Goal: Information Seeking & Learning: Learn about a topic

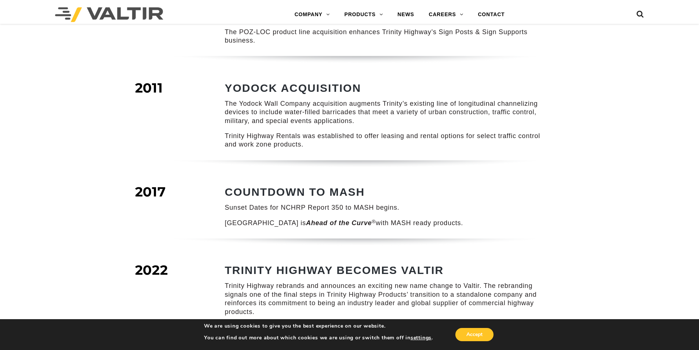
scroll to position [844, 0]
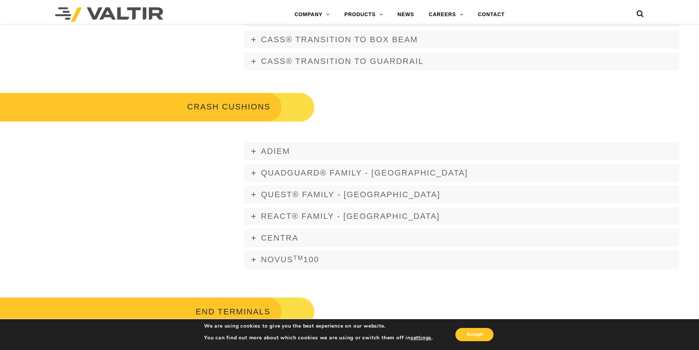
scroll to position [477, 0]
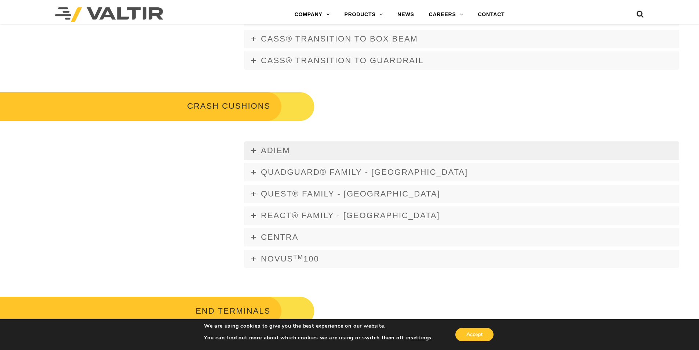
click at [252, 149] on icon at bounding box center [253, 150] width 4 height 4
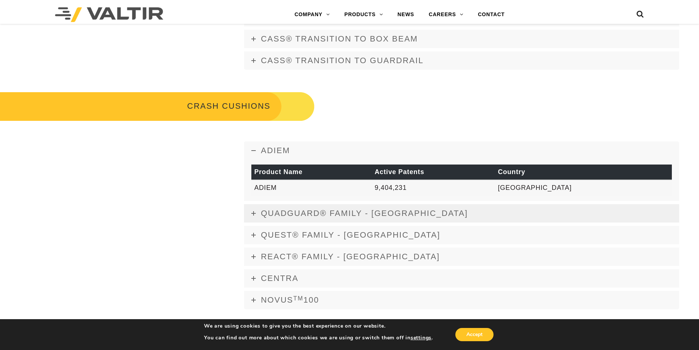
click at [255, 212] on icon at bounding box center [253, 213] width 4 height 4
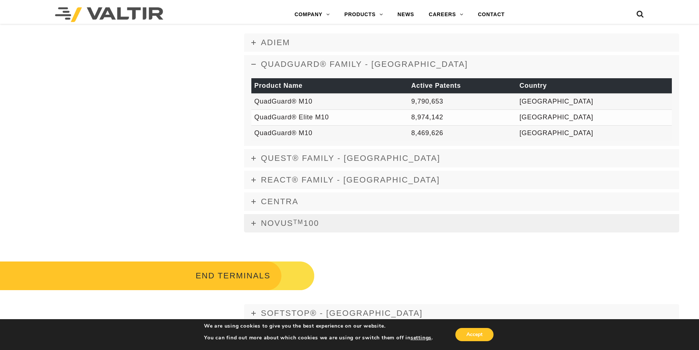
scroll to position [587, 0]
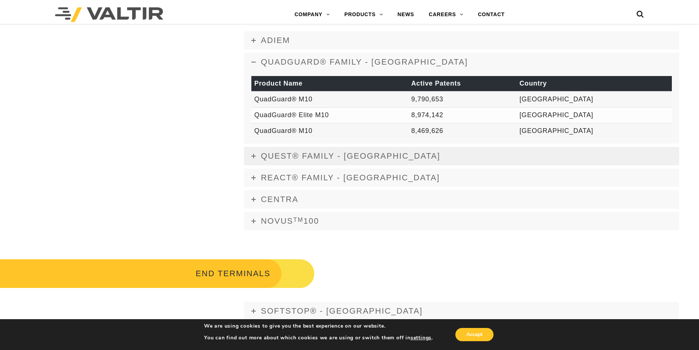
click at [254, 154] on icon at bounding box center [253, 156] width 4 height 4
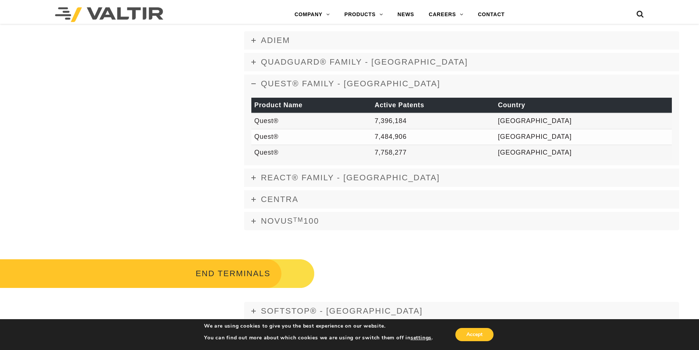
click at [255, 84] on icon at bounding box center [253, 83] width 4 height 4
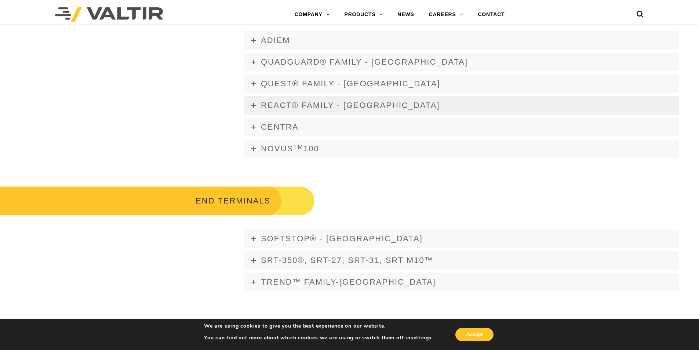
click at [254, 104] on icon at bounding box center [253, 105] width 4 height 4
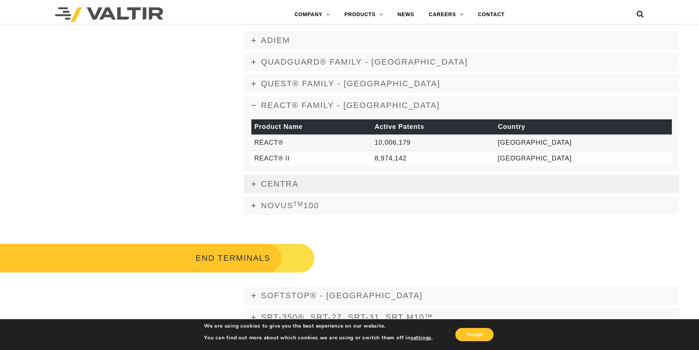
click at [254, 183] on icon at bounding box center [253, 184] width 4 height 4
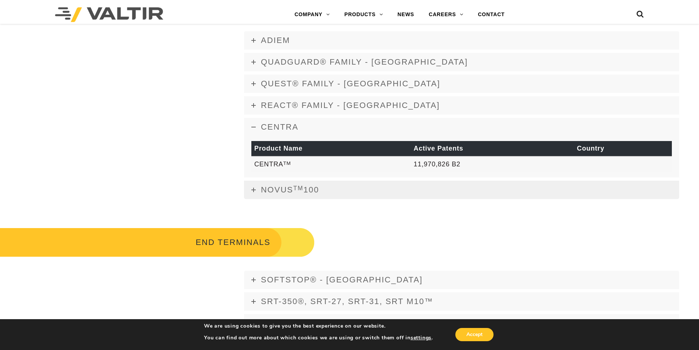
click at [258, 187] on link "NOVUS TM 100" at bounding box center [461, 190] width 435 height 18
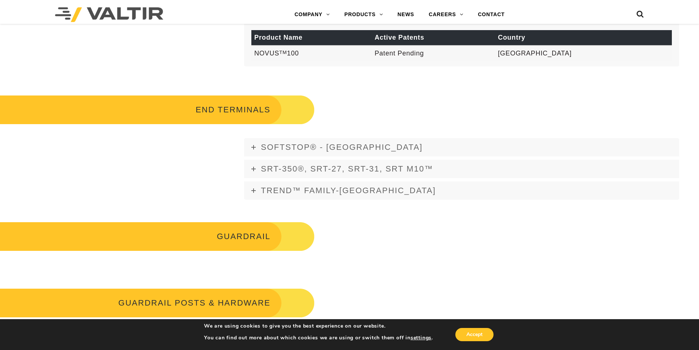
scroll to position [734, 0]
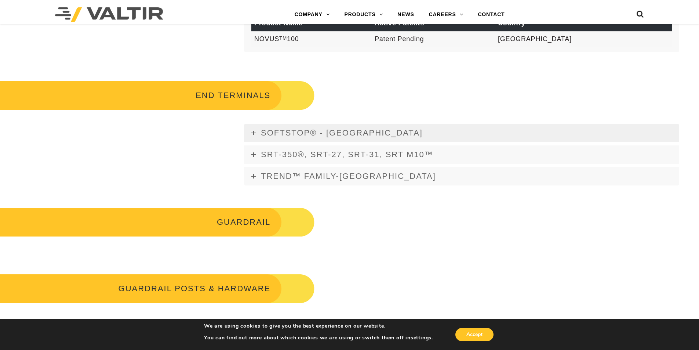
click at [251, 134] on icon at bounding box center [253, 133] width 4 height 4
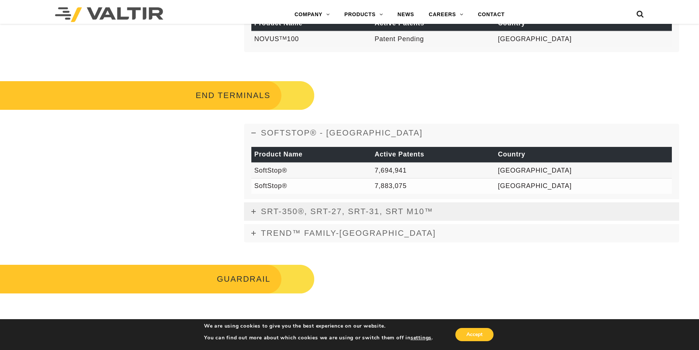
click at [254, 208] on link "SRT-350®, SRT-27, SRT-31, SRT M10™" at bounding box center [461, 211] width 435 height 18
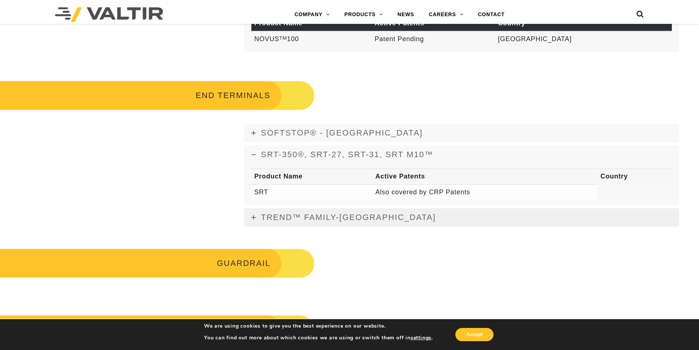
click at [252, 217] on icon at bounding box center [253, 217] width 4 height 4
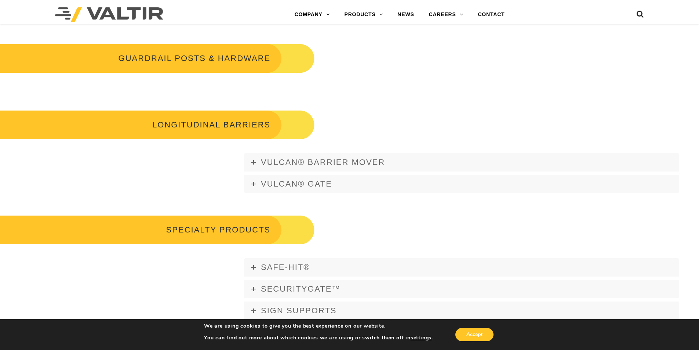
scroll to position [1027, 0]
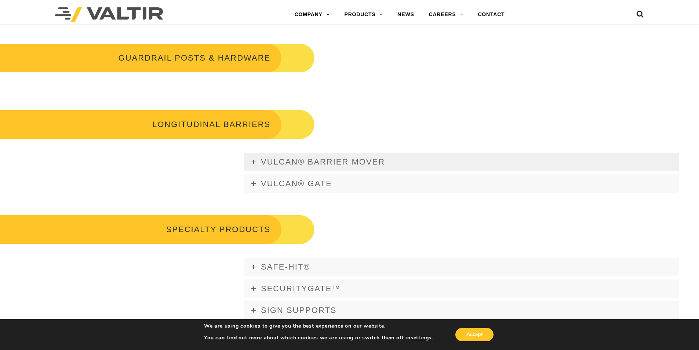
click at [249, 160] on link "Vulcan® Barrier Mover" at bounding box center [461, 162] width 435 height 18
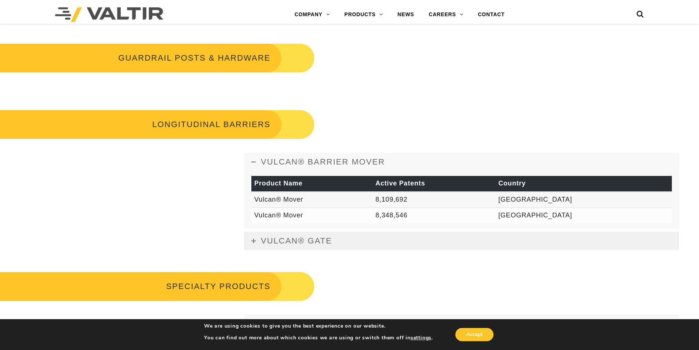
click at [254, 239] on icon at bounding box center [253, 241] width 4 height 4
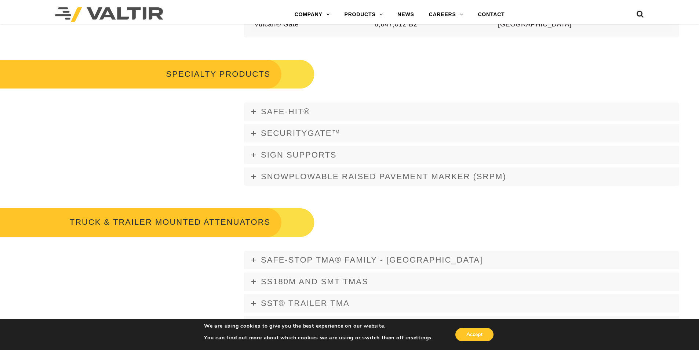
scroll to position [1211, 0]
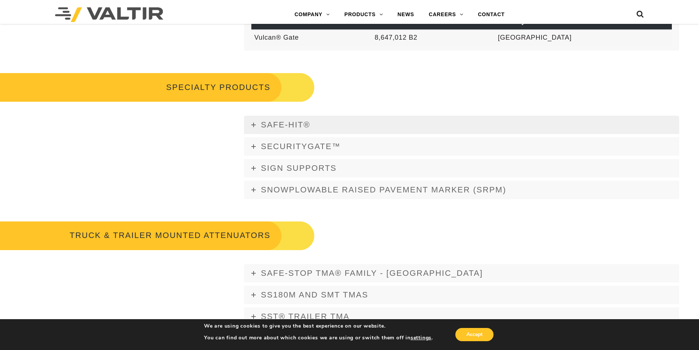
click at [249, 126] on link "Safe-Hit®" at bounding box center [461, 125] width 435 height 18
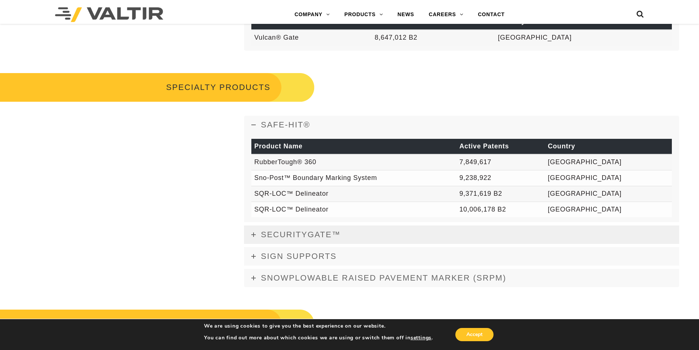
click at [255, 230] on link "SecurityGate™" at bounding box center [461, 234] width 435 height 18
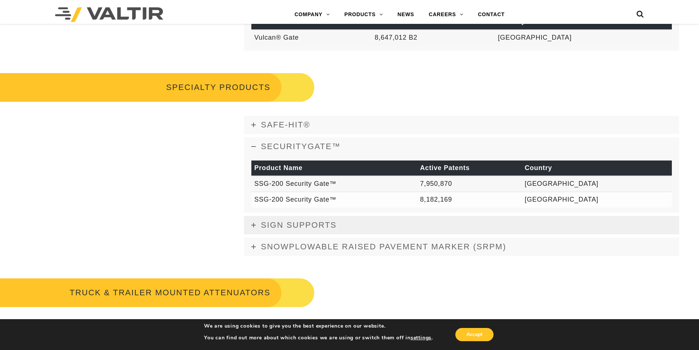
click at [254, 223] on icon at bounding box center [253, 225] width 4 height 4
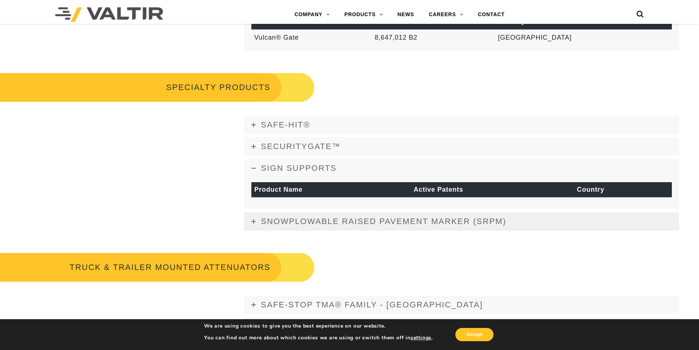
click at [251, 219] on link "Snowplowable Raised Pavement Marker (SRPM)" at bounding box center [461, 221] width 435 height 18
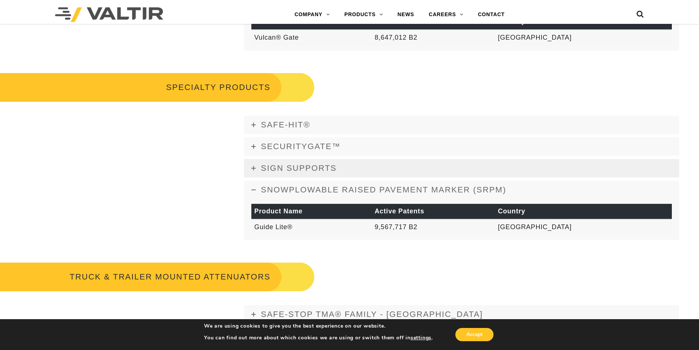
click at [256, 166] on link "SIGN SUPPORTS" at bounding box center [461, 168] width 435 height 18
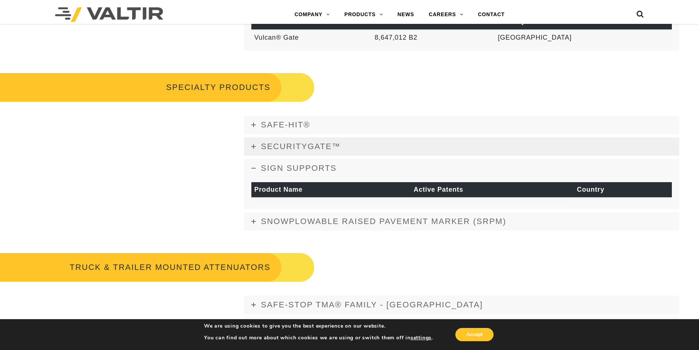
click at [262, 148] on span "SecurityGate™" at bounding box center [301, 146] width 80 height 9
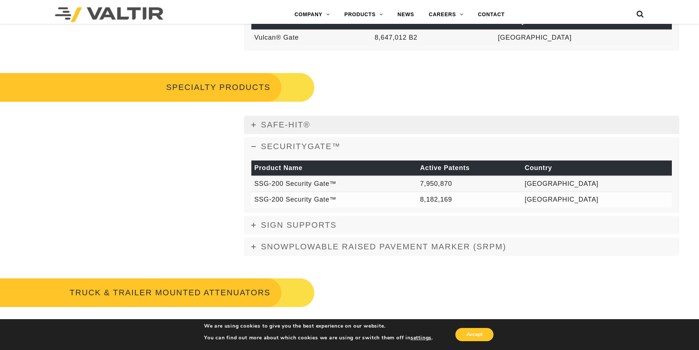
click at [259, 124] on link "Safe-Hit®" at bounding box center [461, 125] width 435 height 18
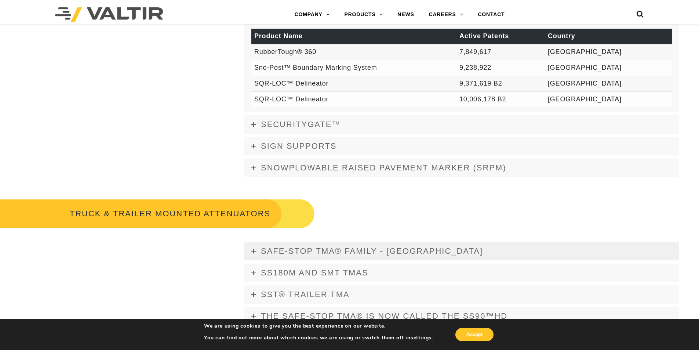
scroll to position [1431, 0]
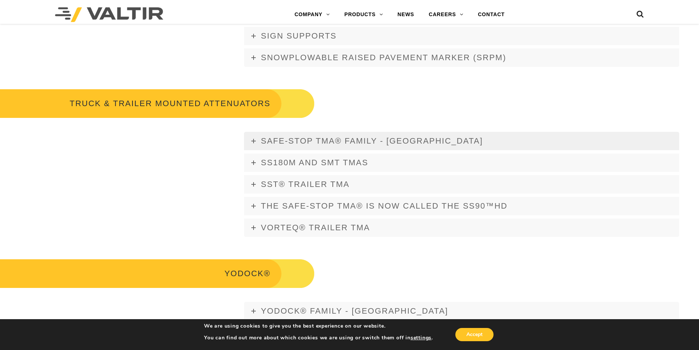
click at [254, 142] on icon at bounding box center [253, 141] width 4 height 4
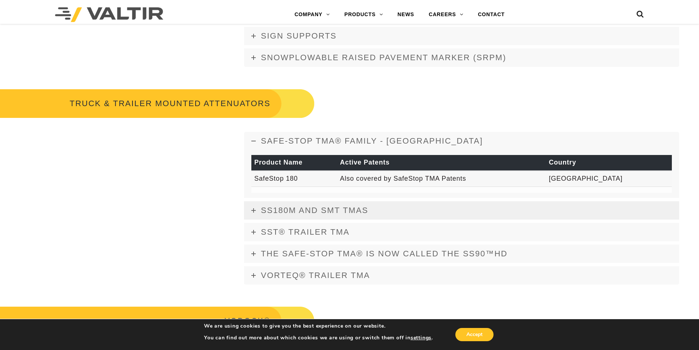
click at [254, 207] on link "SS180M and SMT TMAs" at bounding box center [461, 210] width 435 height 18
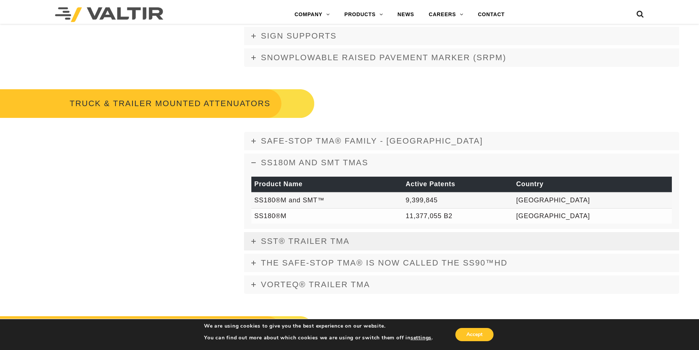
click at [263, 240] on span "SST® TRAILER TMA" at bounding box center [305, 240] width 89 height 9
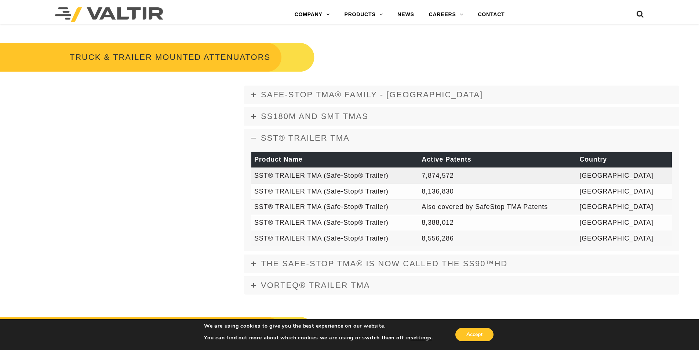
scroll to position [1504, 0]
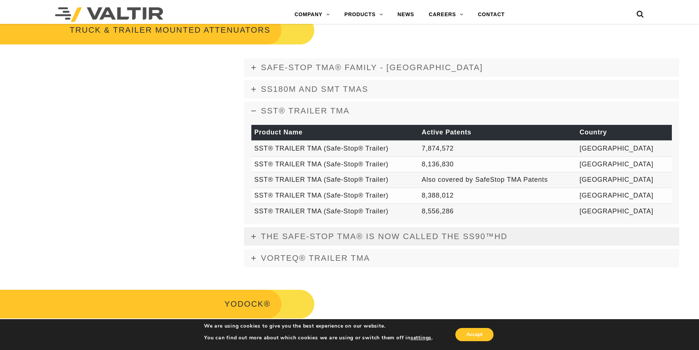
click at [248, 236] on link "The Safe-Stop TMA® is now called the SS90™HD" at bounding box center [461, 236] width 435 height 18
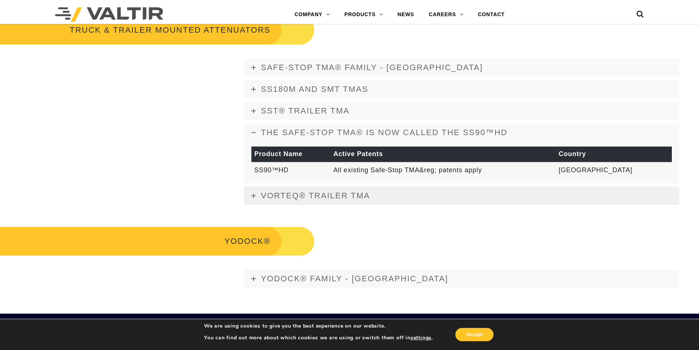
click at [250, 194] on link "Vorteq® Trailer TMA" at bounding box center [461, 195] width 435 height 18
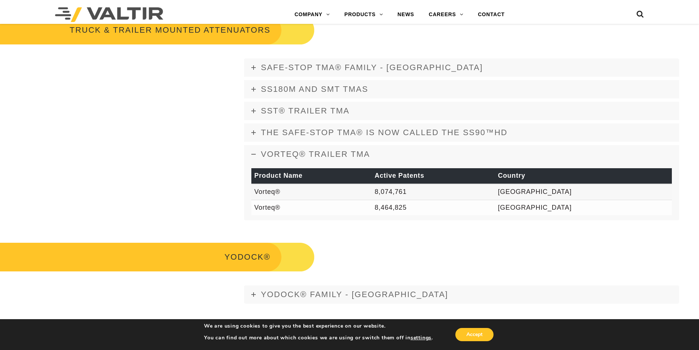
scroll to position [1614, 0]
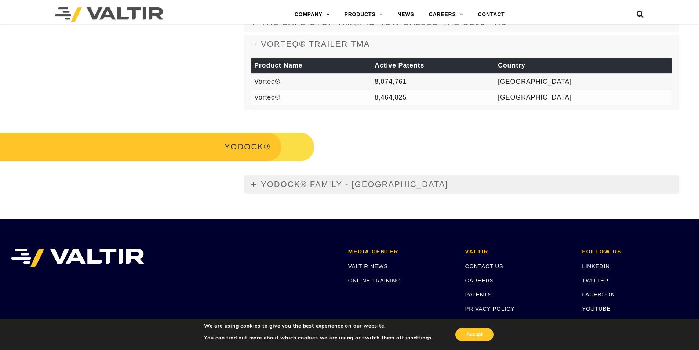
click at [253, 187] on link "YODOCK® FAMILY - [GEOGRAPHIC_DATA]" at bounding box center [461, 184] width 435 height 18
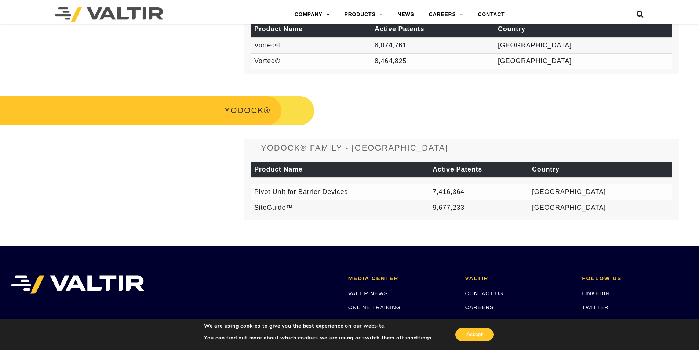
scroll to position [1651, 0]
